Goal: Information Seeking & Learning: Learn about a topic

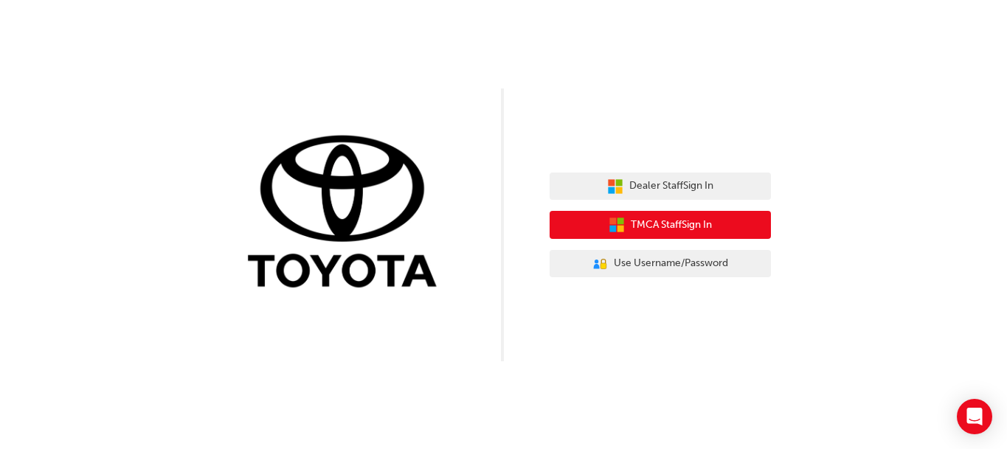
click at [671, 218] on span "TMCA Staff Sign In" at bounding box center [670, 225] width 81 height 17
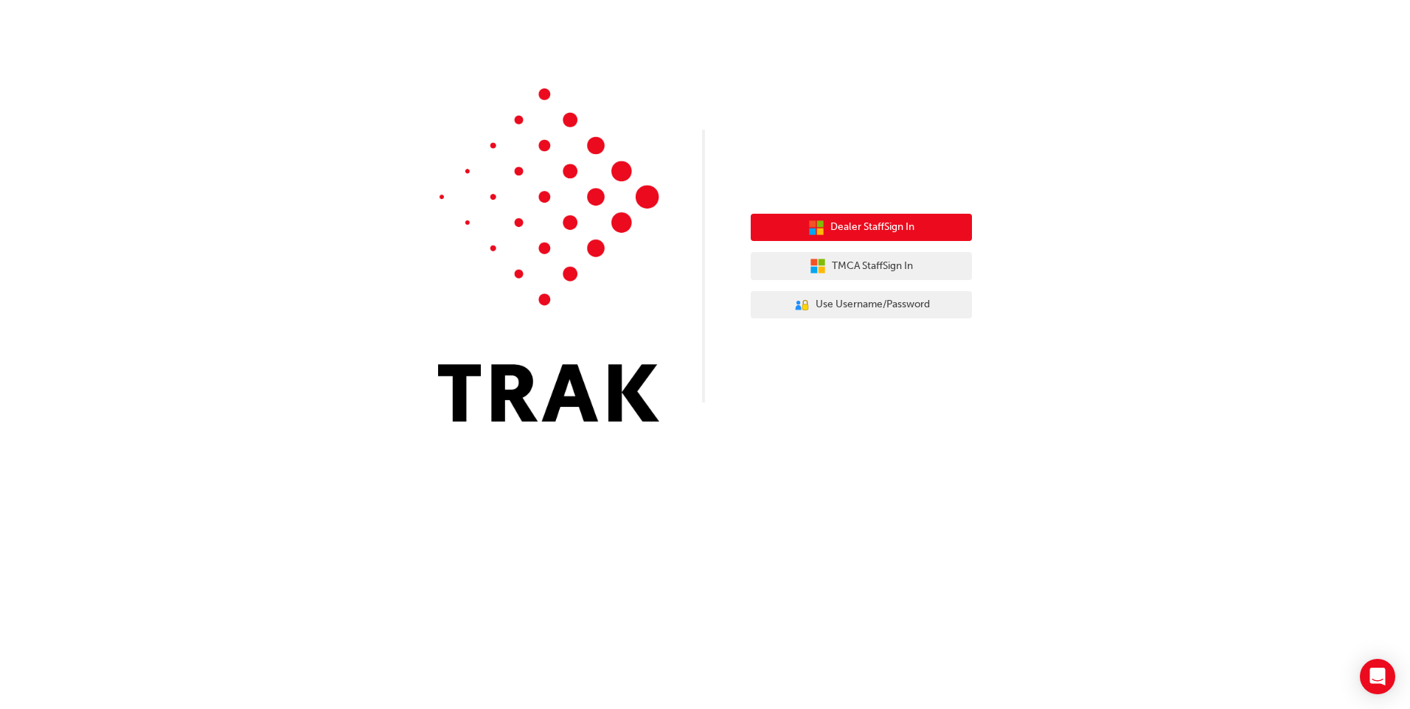
click at [864, 226] on span "Dealer Staff Sign In" at bounding box center [872, 227] width 84 height 17
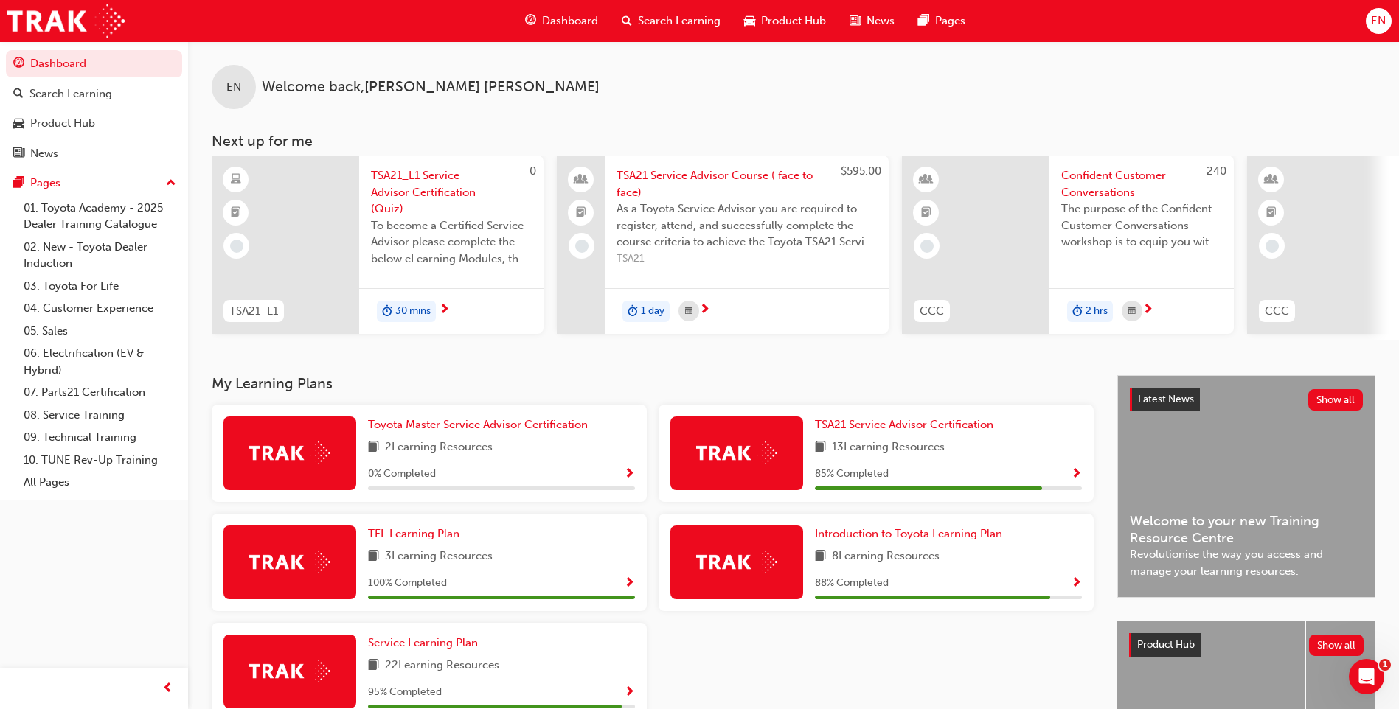
click at [746, 179] on span "TSA21 Service Advisor Course ( face to face)" at bounding box center [746, 183] width 260 height 33
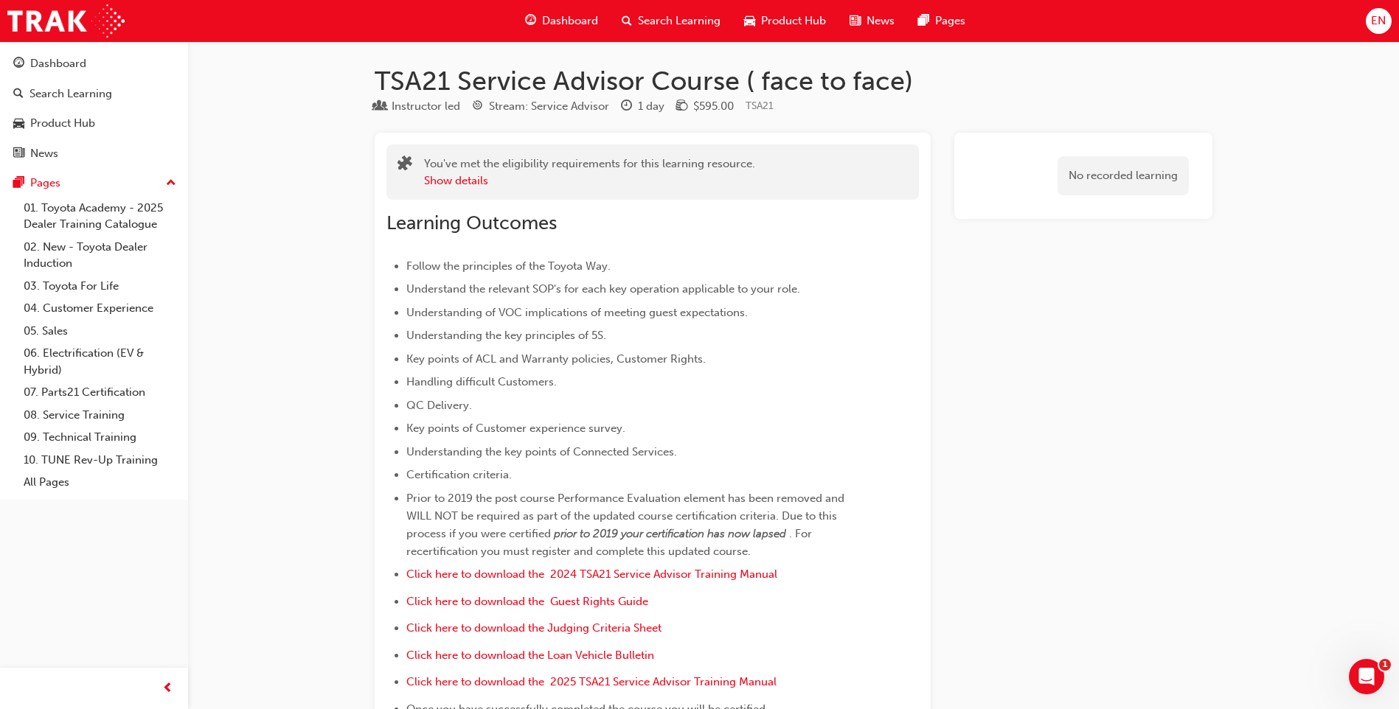
click at [1366, 21] on div "EN" at bounding box center [1379, 21] width 26 height 26
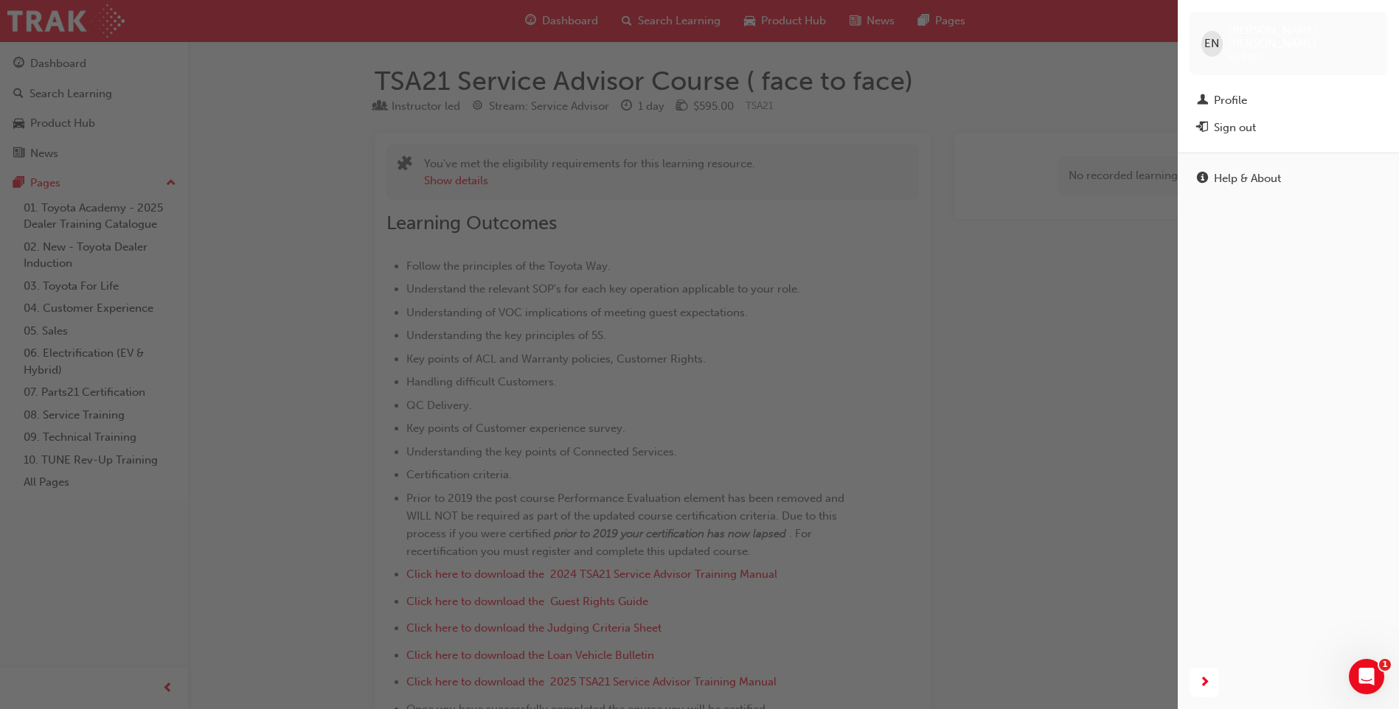
click at [1044, 73] on div "button" at bounding box center [589, 354] width 1178 height 709
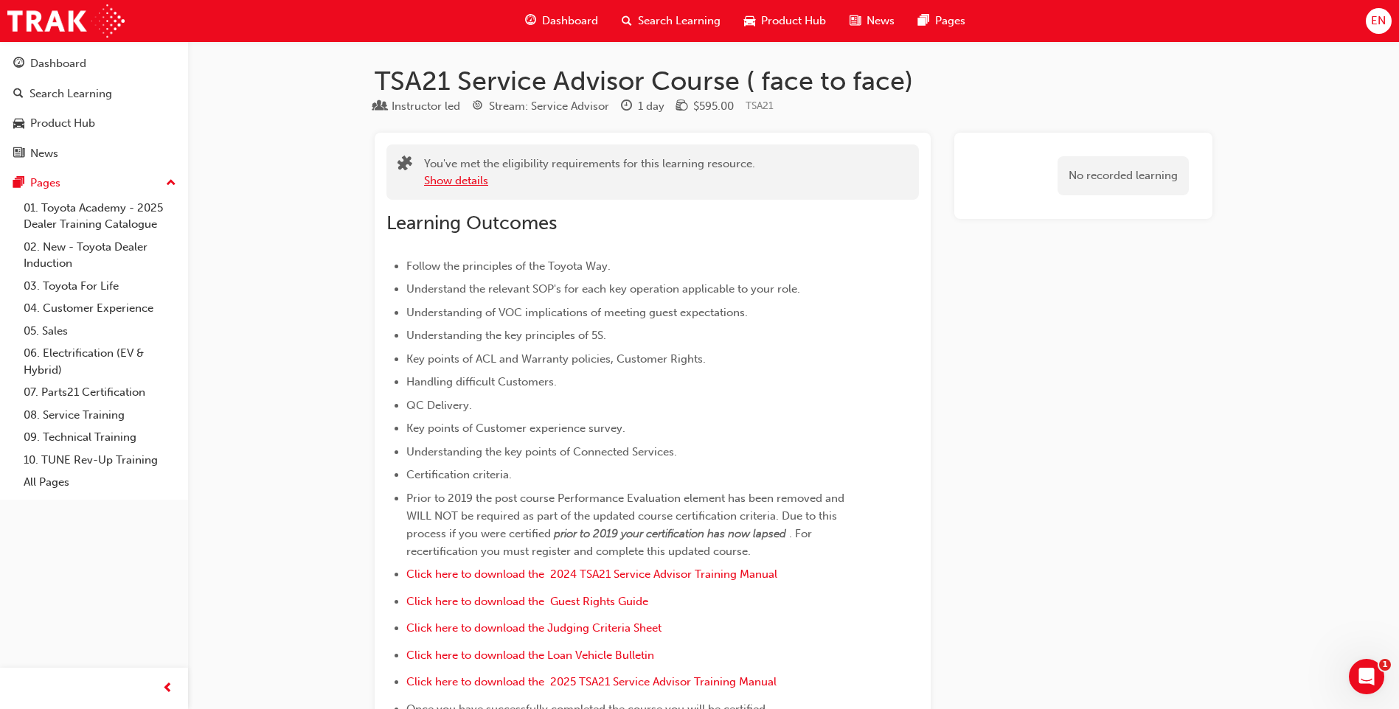
click at [484, 184] on button "Show details" at bounding box center [456, 181] width 64 height 17
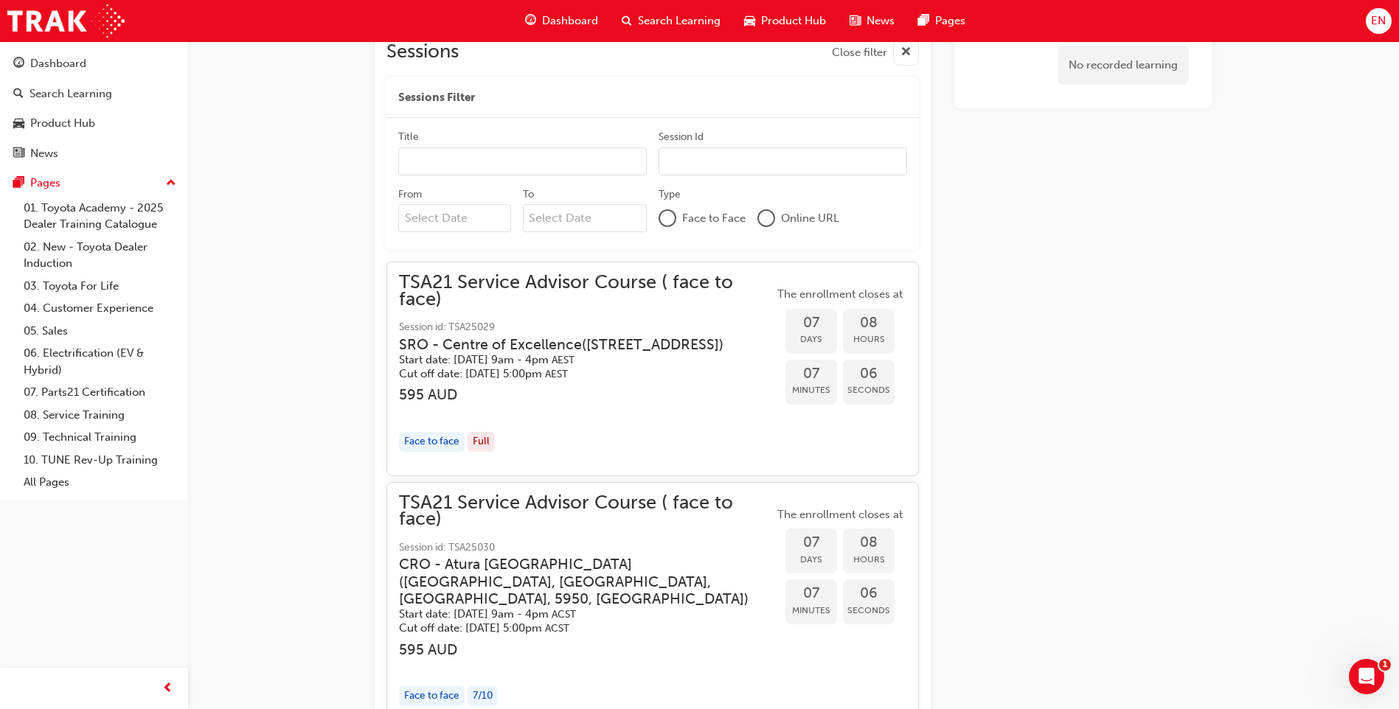
scroll to position [959, 0]
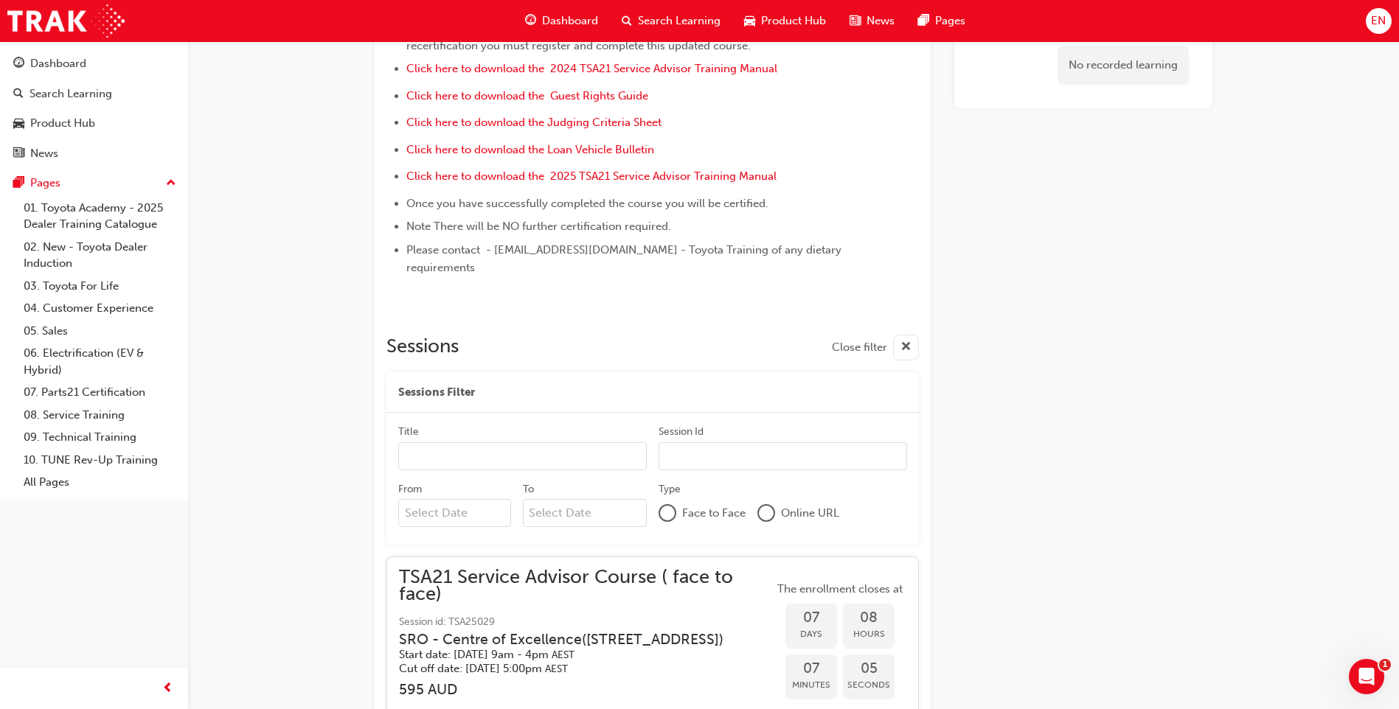
click at [572, 11] on div "Dashboard" at bounding box center [561, 21] width 97 height 30
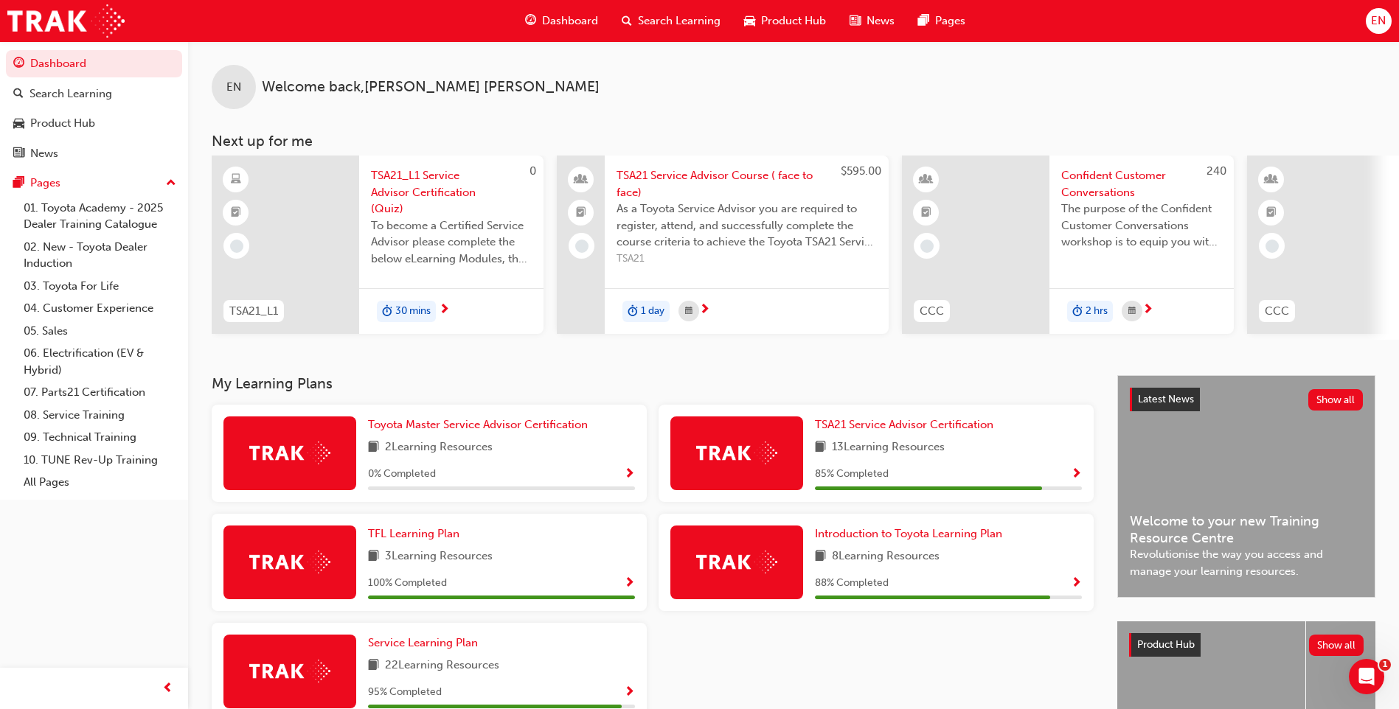
click at [636, 174] on span "TSA21 Service Advisor Course ( face to face)" at bounding box center [746, 183] width 260 height 33
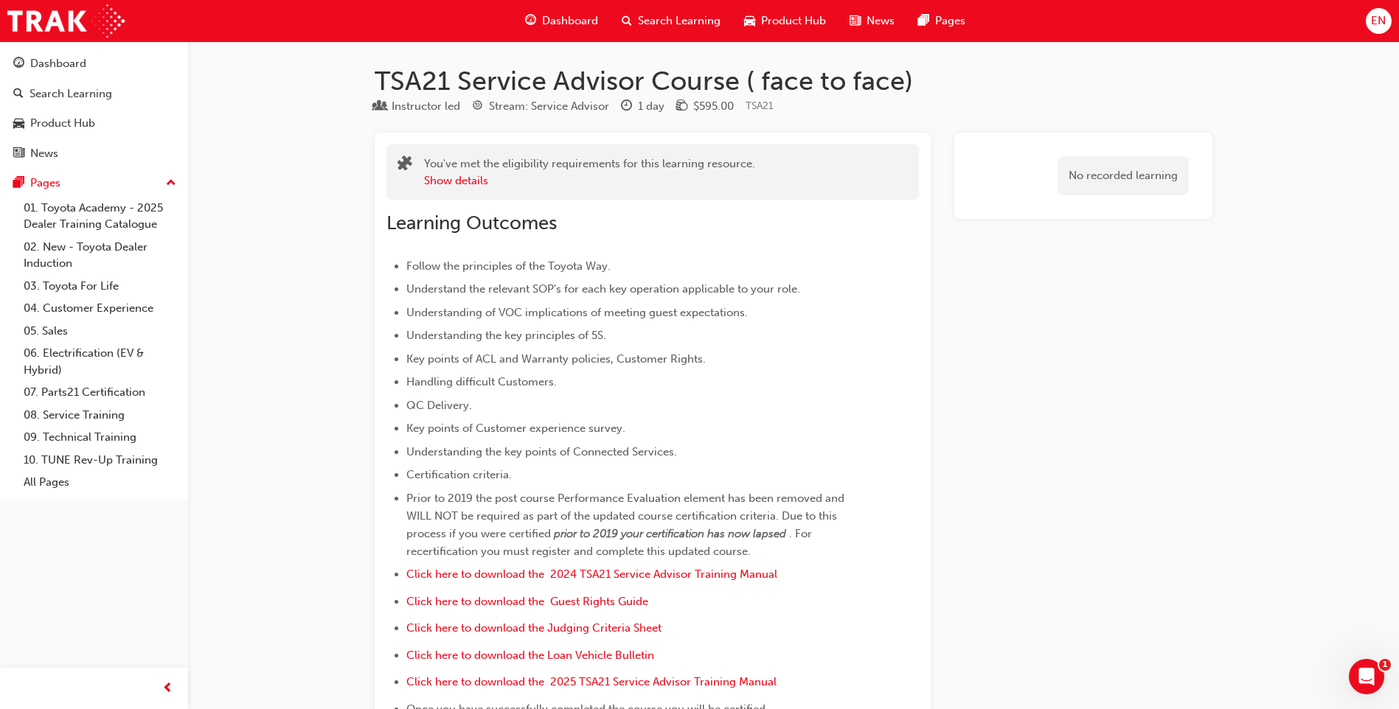
click at [539, 17] on div "Dashboard" at bounding box center [561, 21] width 97 height 30
